Goal: Information Seeking & Learning: Learn about a topic

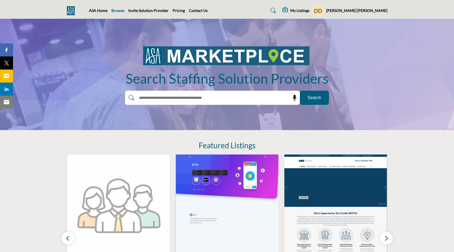
click at [113, 9] on link "Browse" at bounding box center [117, 10] width 13 height 5
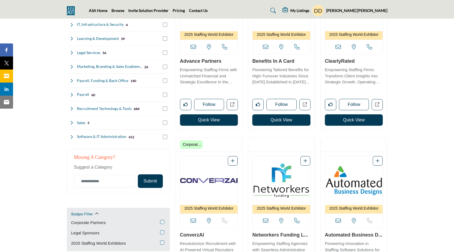
scroll to position [184, 0]
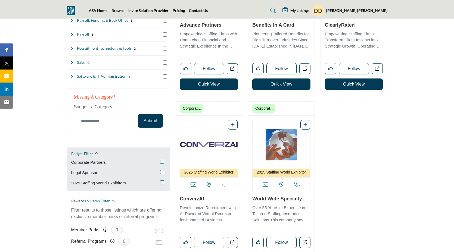
scroll to position [267, 0]
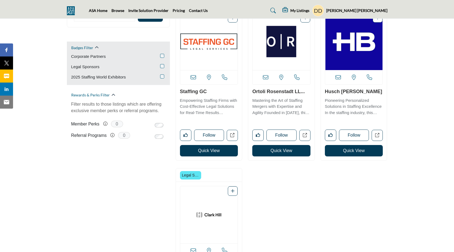
scroll to position [338, 0]
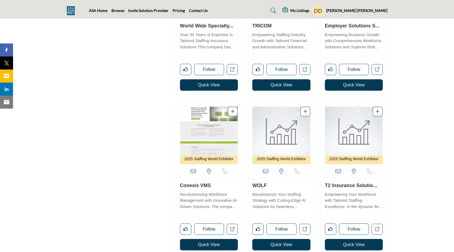
scroll to position [591, 0]
drag, startPoint x: 214, startPoint y: 185, endPoint x: 179, endPoint y: 185, distance: 35.3
click at [179, 185] on div "2025 Staffing World Exhibitor" at bounding box center [209, 178] width 66 height 152
click at [181, 185] on link "Conexis VMS" at bounding box center [195, 185] width 31 height 5
copy link "Conexis VMS"
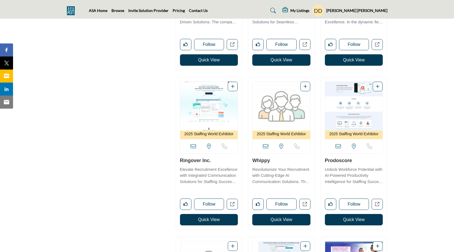
scroll to position [790, 0]
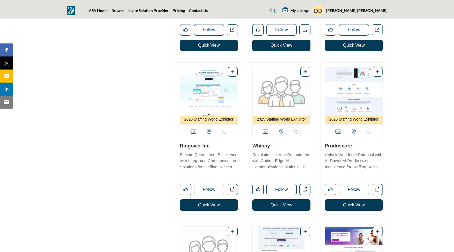
drag, startPoint x: 354, startPoint y: 147, endPoint x: 319, endPoint y: 147, distance: 35.3
click at [319, 147] on div "2025 Staffing World Exhibitor CA, USA" at bounding box center [353, 142] width 73 height 158
copy link "Prodoscore"
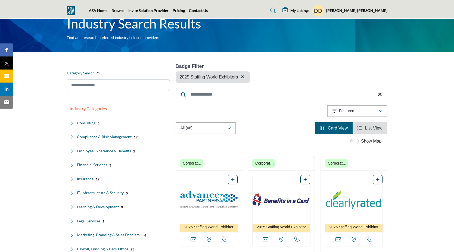
scroll to position [0, 0]
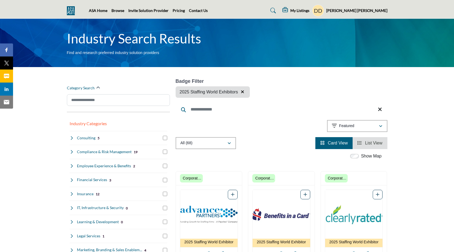
click at [242, 91] on icon "button" at bounding box center [242, 92] width 3 height 4
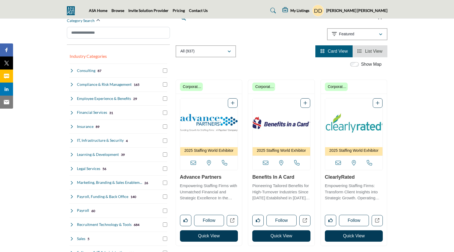
scroll to position [67, 0]
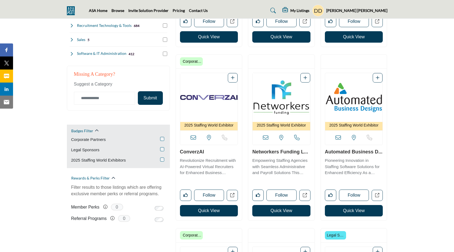
scroll to position [286, 0]
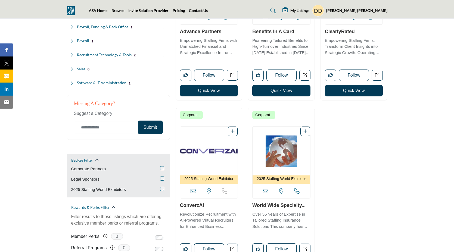
scroll to position [245, 0]
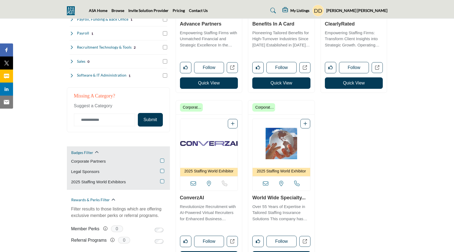
click at [160, 176] on div "Corporate Partners Legal Sponsors 2025 Staffing World Exhibitors" at bounding box center [118, 172] width 94 height 27
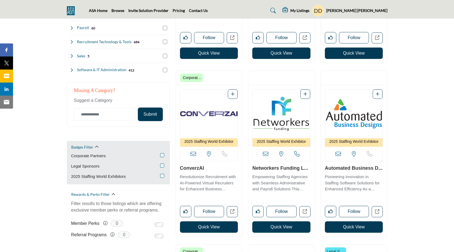
scroll to position [252, 0]
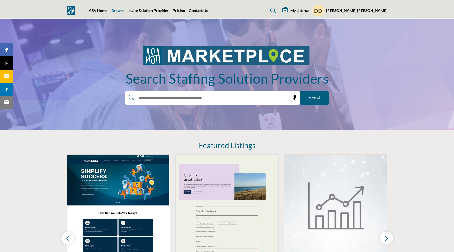
click at [117, 10] on link "Browse" at bounding box center [117, 10] width 13 height 5
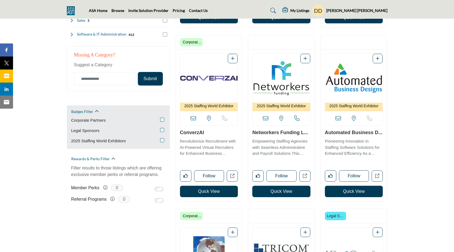
scroll to position [289, 0]
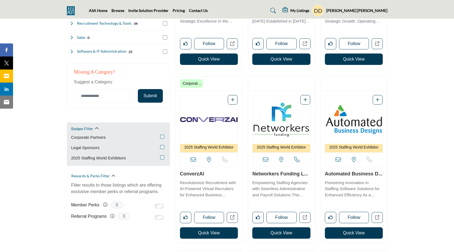
scroll to position [271, 0]
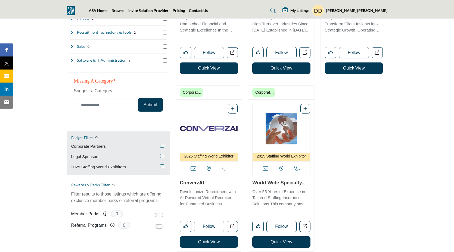
scroll to position [255, 0]
